Goal: Information Seeking & Learning: Learn about a topic

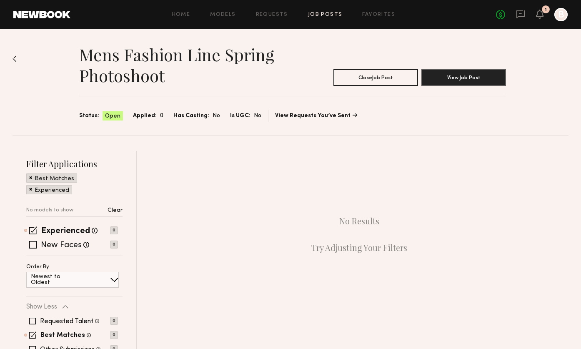
click at [186, 17] on div "Home Models Requests Job Posts Favorites Sign Out No fees up to $5,000 1 B" at bounding box center [318, 14] width 497 height 13
click at [183, 13] on link "Home" at bounding box center [181, 14] width 19 height 5
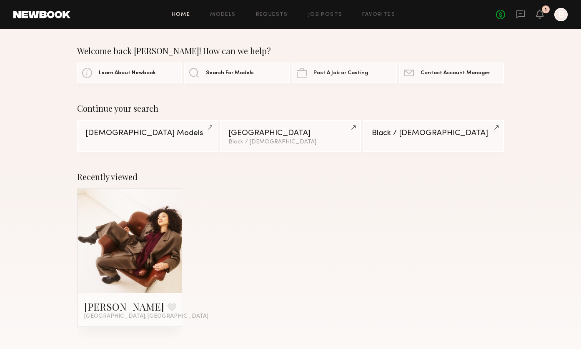
click at [317, 11] on div "Home Models Requests Job Posts Favorites Sign Out No fees up to $5,000 1 B" at bounding box center [318, 14] width 497 height 13
click at [313, 16] on link "Job Posts" at bounding box center [325, 14] width 35 height 5
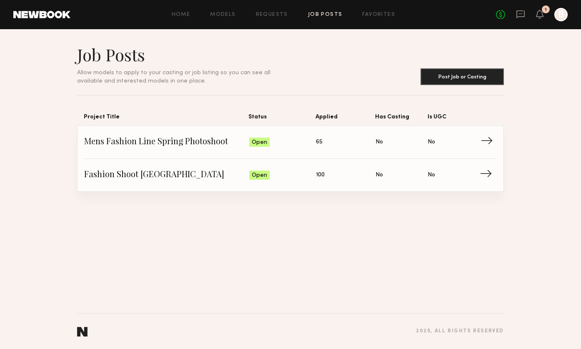
click at [156, 141] on span "Mens Fashion Line Spring Photoshoot" at bounding box center [166, 142] width 165 height 12
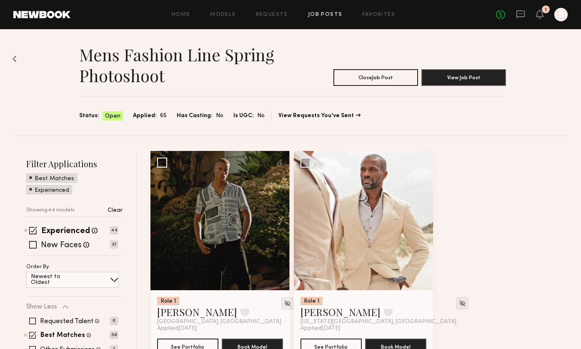
click at [15, 59] on img at bounding box center [14, 58] width 4 height 7
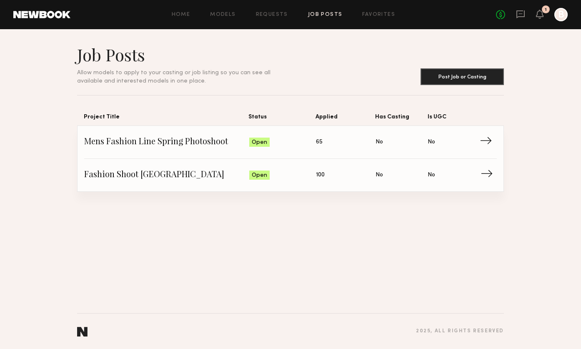
click at [134, 177] on span "Fashion Shoot [GEOGRAPHIC_DATA]" at bounding box center [166, 175] width 165 height 12
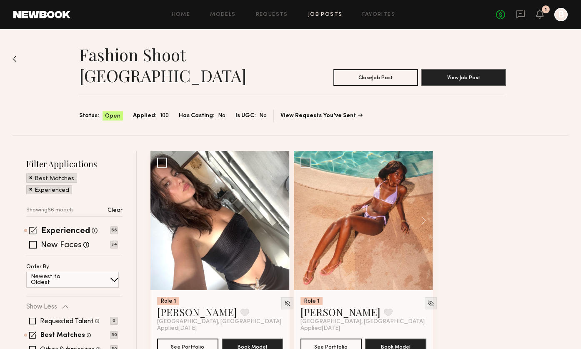
click at [37, 227] on div "Experienced Talent we've deemed to have ample paid, professional modeling exper…" at bounding box center [72, 230] width 92 height 7
click at [31, 226] on span at bounding box center [33, 230] width 8 height 8
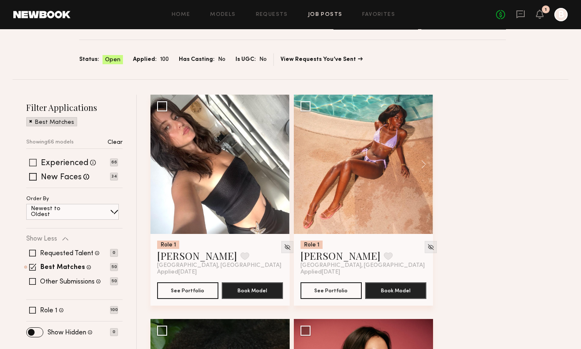
scroll to position [122, 0]
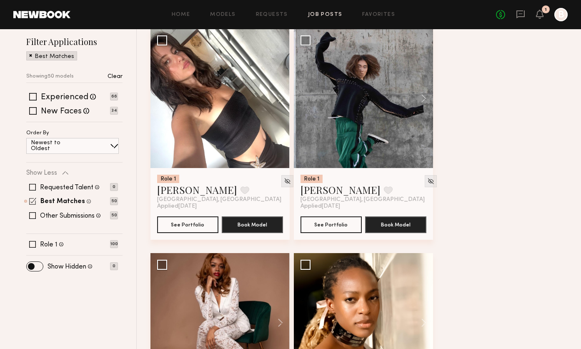
click at [33, 197] on span at bounding box center [32, 200] width 7 height 7
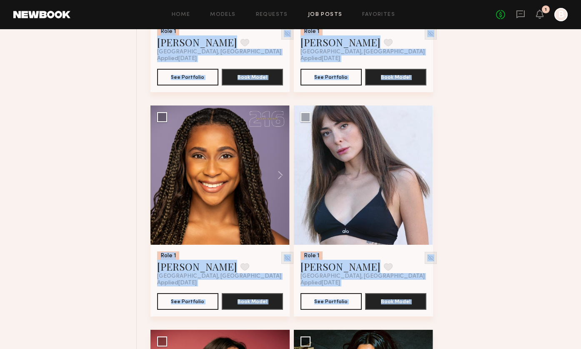
drag, startPoint x: 572, startPoint y: 345, endPoint x: 615, endPoint y: 381, distance: 55.6
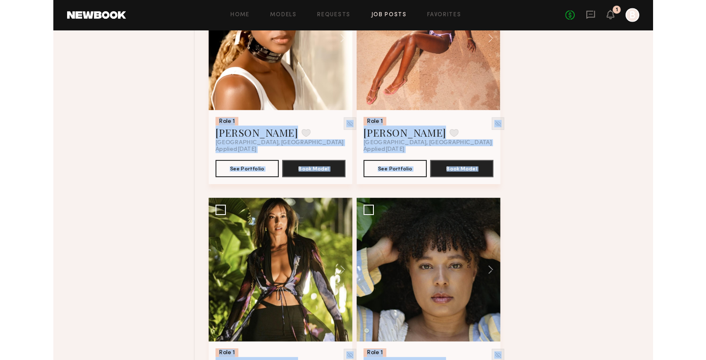
scroll to position [0, 0]
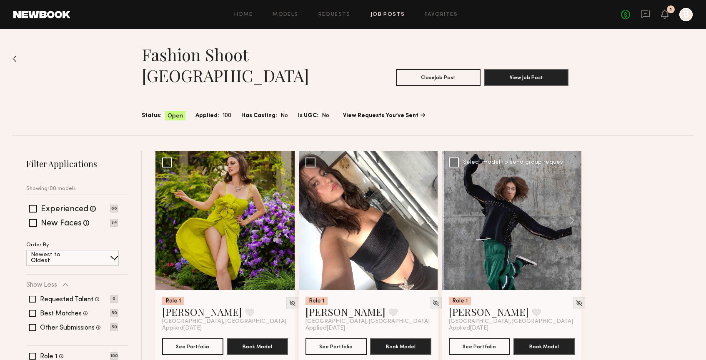
click at [526, 196] on div at bounding box center [511, 220] width 139 height 139
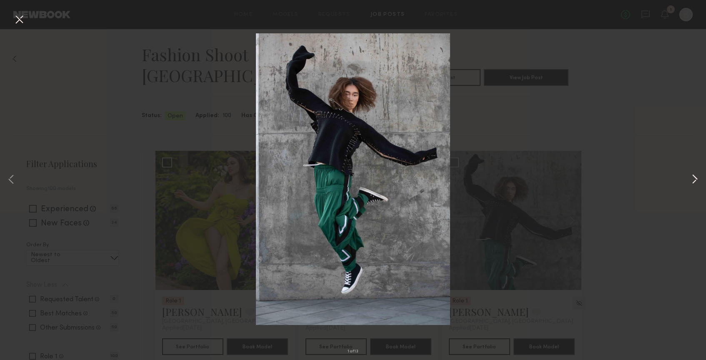
click at [580, 180] on button at bounding box center [694, 180] width 10 height 288
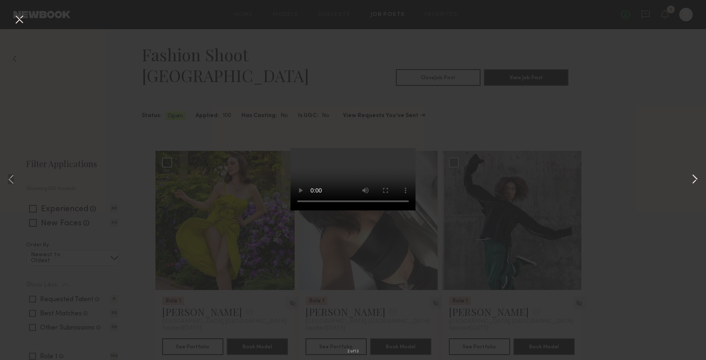
click at [580, 180] on button at bounding box center [694, 180] width 10 height 288
click at [580, 231] on div "3 of 13" at bounding box center [353, 180] width 706 height 360
click at [16, 20] on button at bounding box center [18, 19] width 13 height 15
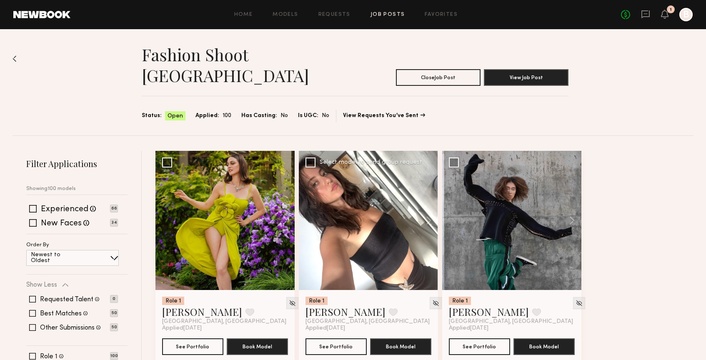
click at [362, 232] on div at bounding box center [368, 220] width 139 height 139
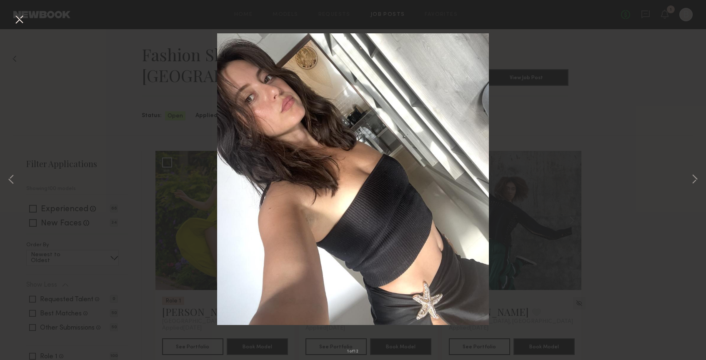
click at [16, 21] on button at bounding box center [18, 19] width 13 height 15
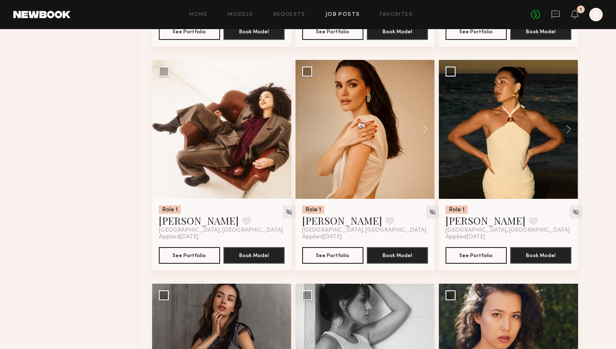
scroll to position [4576, 0]
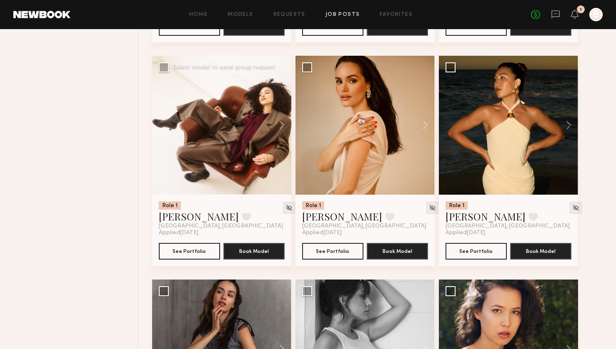
click at [224, 111] on div at bounding box center [221, 125] width 139 height 139
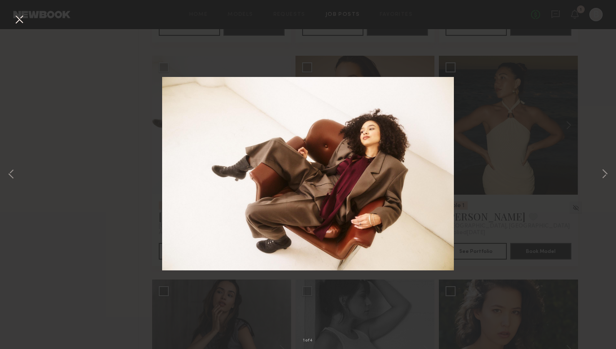
click at [580, 170] on div "1 of 4" at bounding box center [308, 174] width 616 height 349
click at [580, 175] on button at bounding box center [604, 174] width 10 height 279
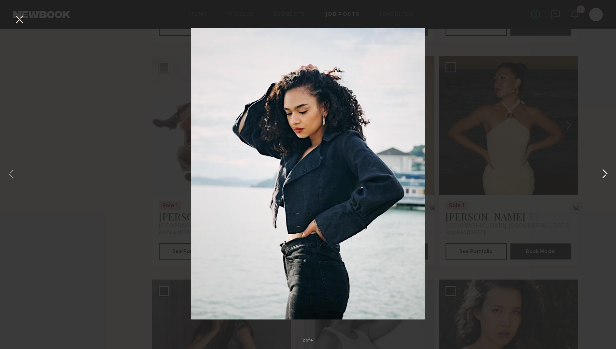
click at [580, 175] on button at bounding box center [604, 174] width 10 height 279
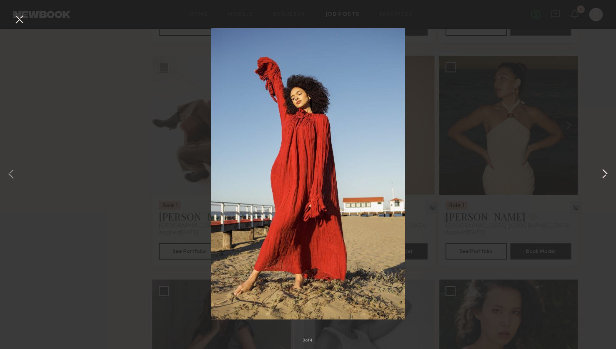
click at [580, 175] on button at bounding box center [604, 174] width 10 height 279
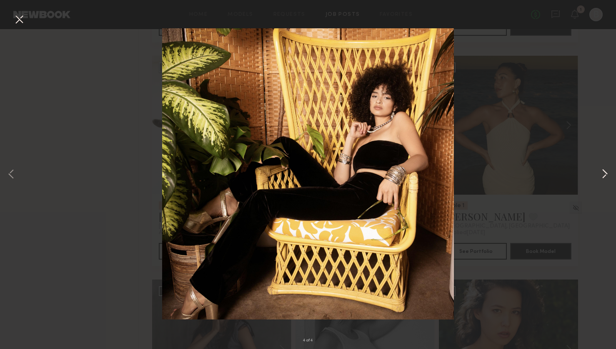
click at [580, 175] on button at bounding box center [604, 174] width 10 height 279
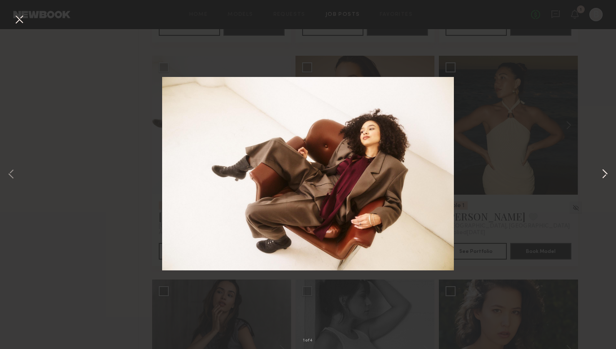
click at [580, 175] on button at bounding box center [604, 174] width 10 height 279
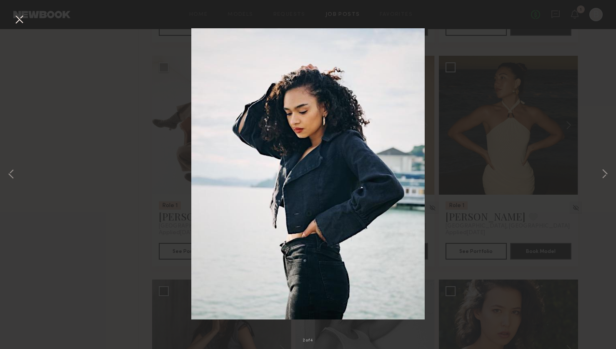
click at [454, 194] on div "2 of 4" at bounding box center [308, 174] width 616 height 349
click at [161, 135] on div "2 of 4" at bounding box center [308, 174] width 616 height 349
click at [16, 18] on button at bounding box center [18, 19] width 13 height 15
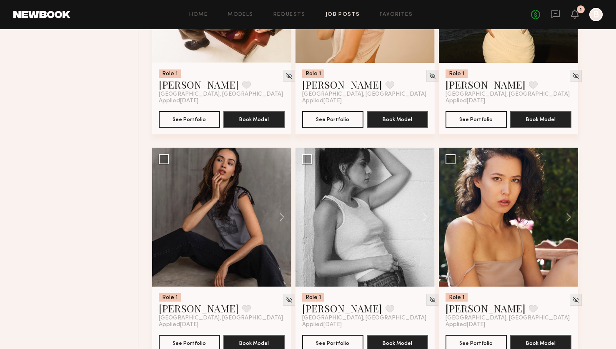
scroll to position [4717, 0]
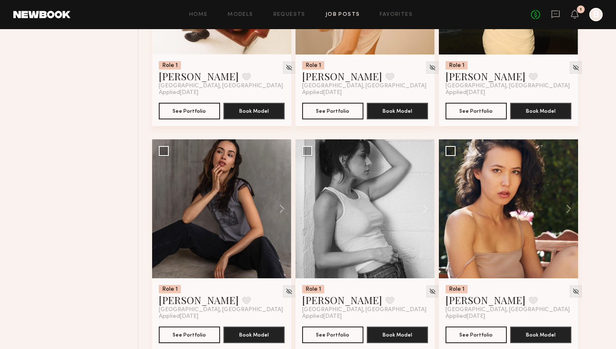
click at [65, 16] on link at bounding box center [41, 14] width 57 height 7
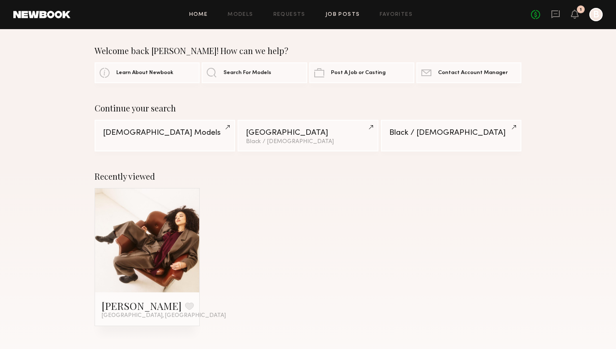
click at [342, 16] on link "Job Posts" at bounding box center [342, 14] width 35 height 5
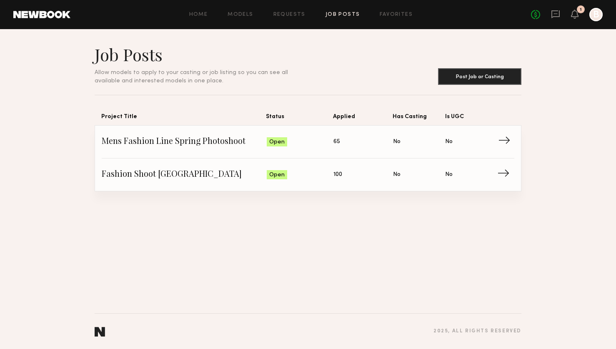
click at [177, 144] on span "Mens Fashion Line Spring Photoshoot" at bounding box center [184, 142] width 165 height 12
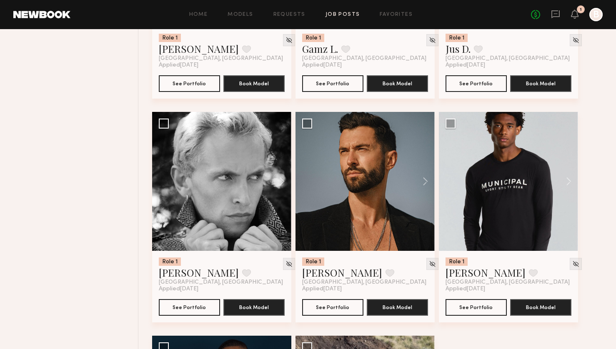
scroll to position [2505, 0]
